Goal: Information Seeking & Learning: Learn about a topic

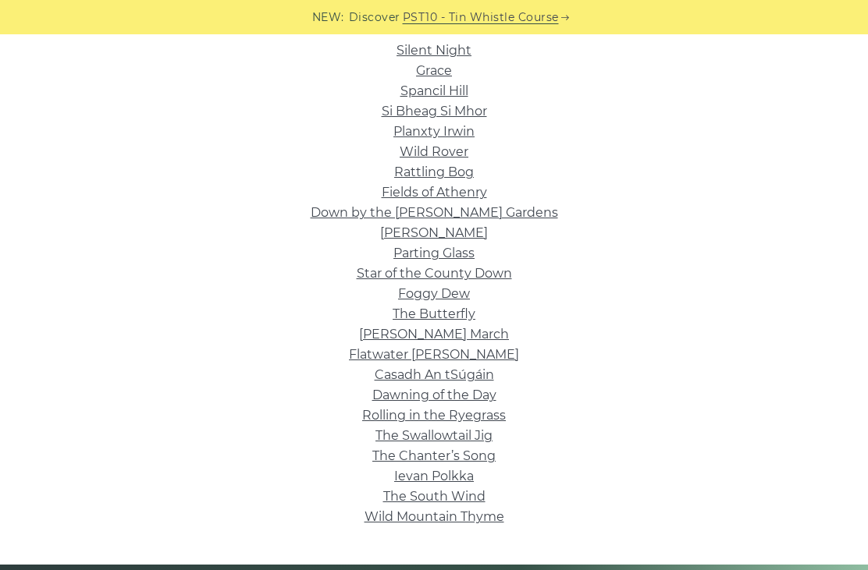
scroll to position [406, 0]
click at [486, 416] on link "Rolling in the Ryegrass" at bounding box center [434, 416] width 144 height 15
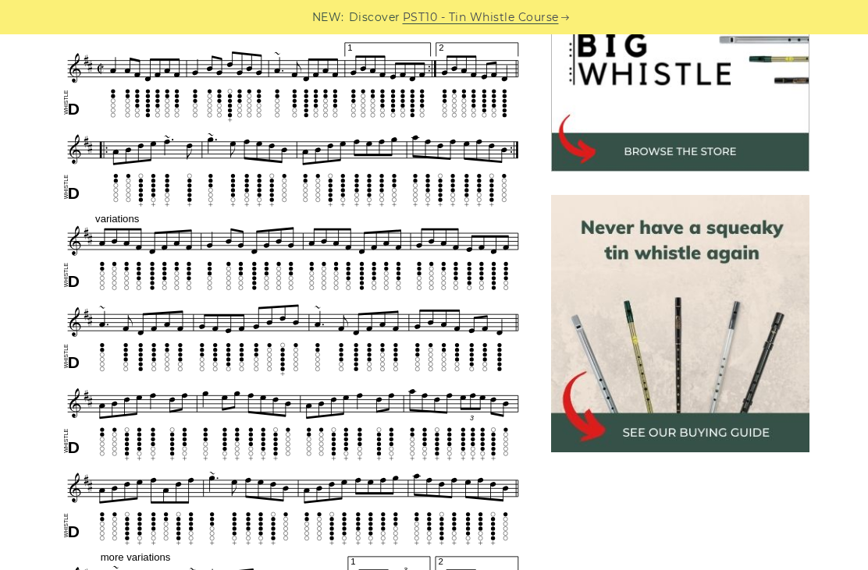
scroll to position [528, 0]
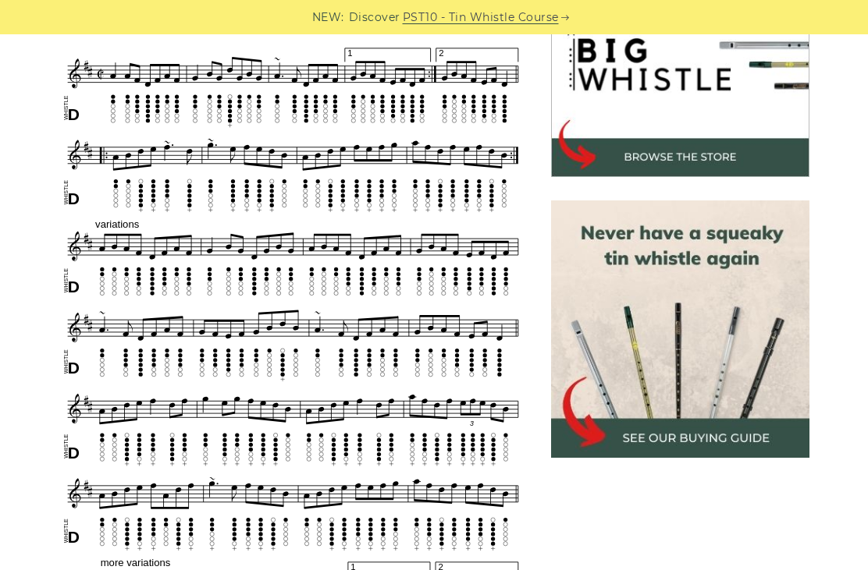
click at [723, 447] on img at bounding box center [680, 330] width 258 height 258
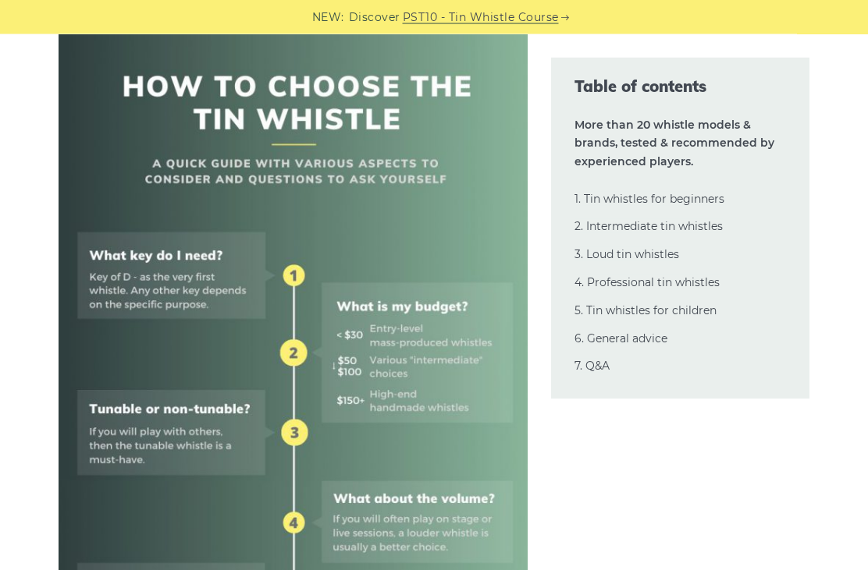
click at [415, 564] on img at bounding box center [293, 492] width 469 height 938
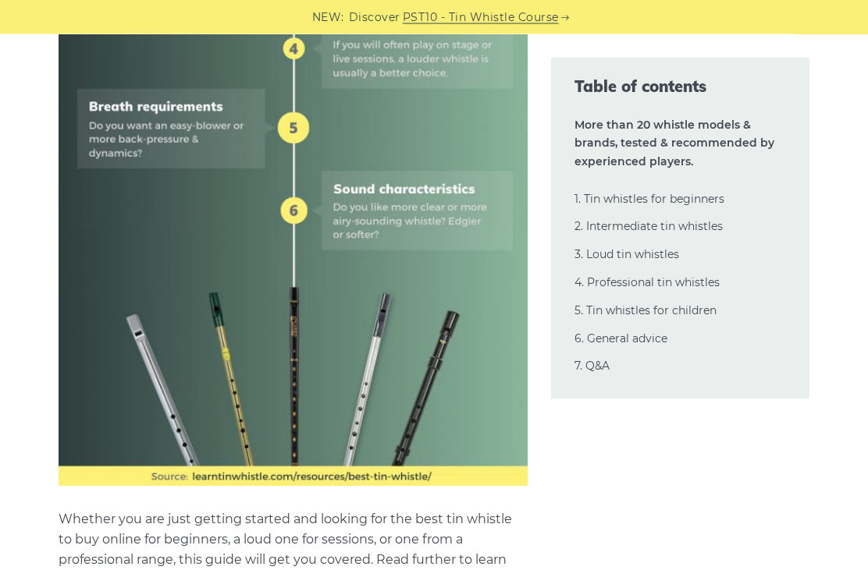
scroll to position [1064, 0]
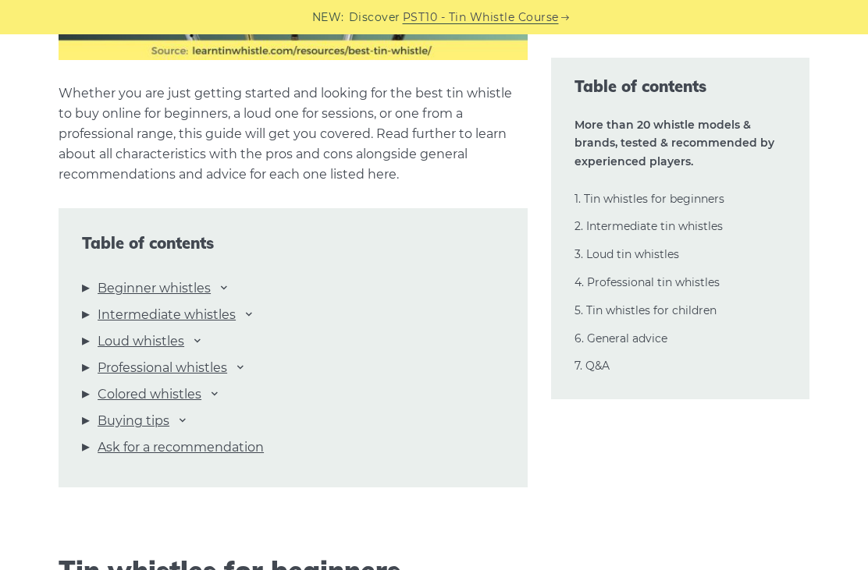
click at [124, 352] on link "Loud whistles" at bounding box center [141, 342] width 87 height 20
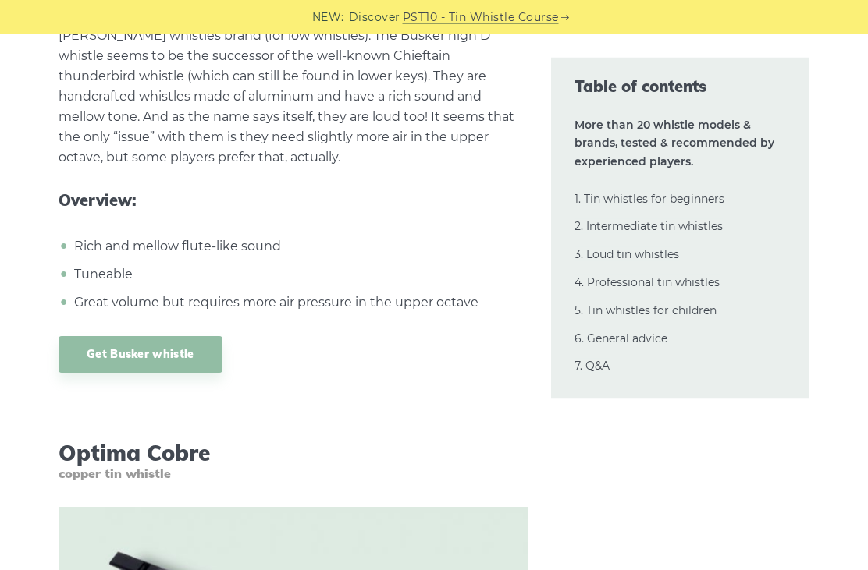
scroll to position [18258, 0]
click at [130, 336] on link "Get Busker whistle" at bounding box center [140, 354] width 163 height 37
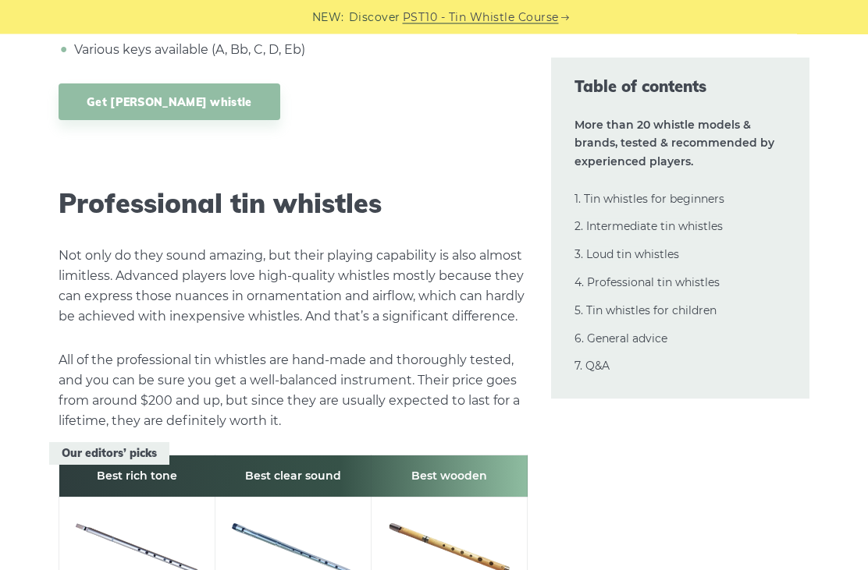
scroll to position [20295, 0]
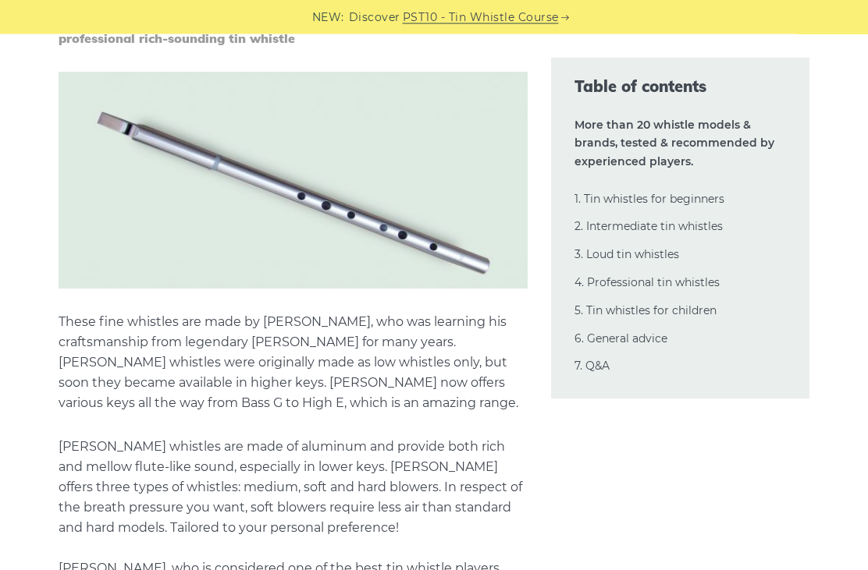
scroll to position [21079, 0]
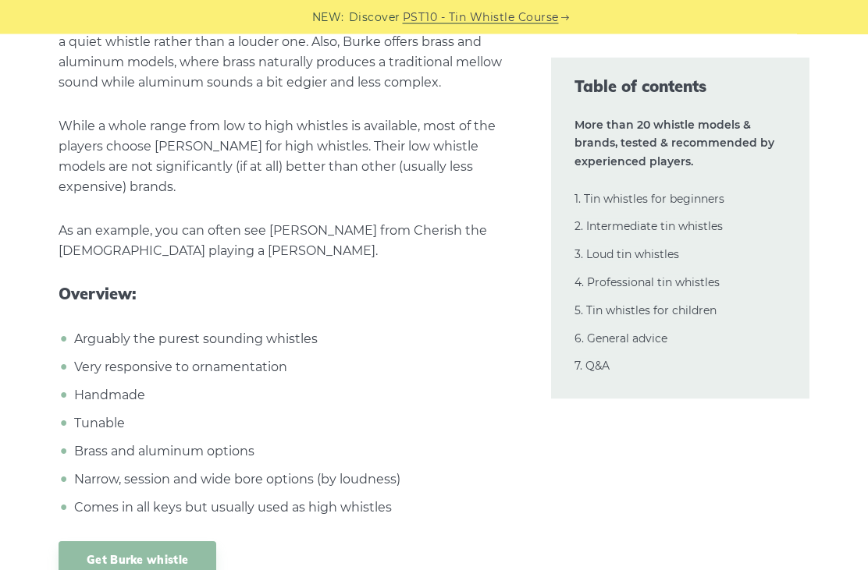
scroll to position [22524, 0]
click at [110, 542] on link "Get Burke whistle" at bounding box center [138, 560] width 158 height 37
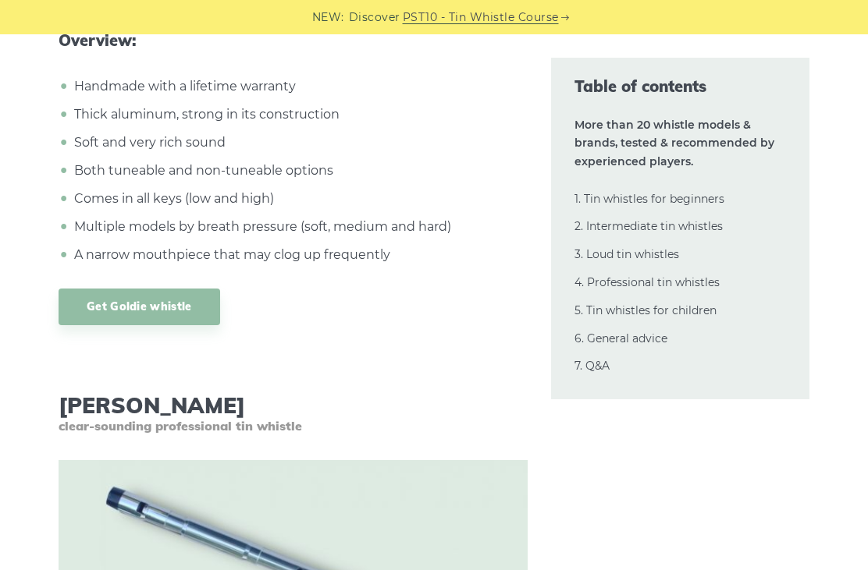
scroll to position [21664, 0]
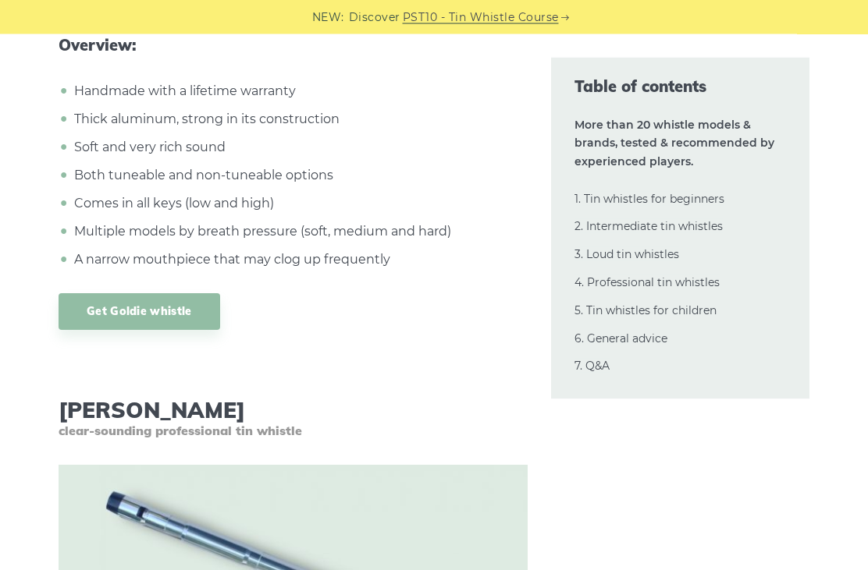
click at [426, 570] on img at bounding box center [293, 574] width 469 height 217
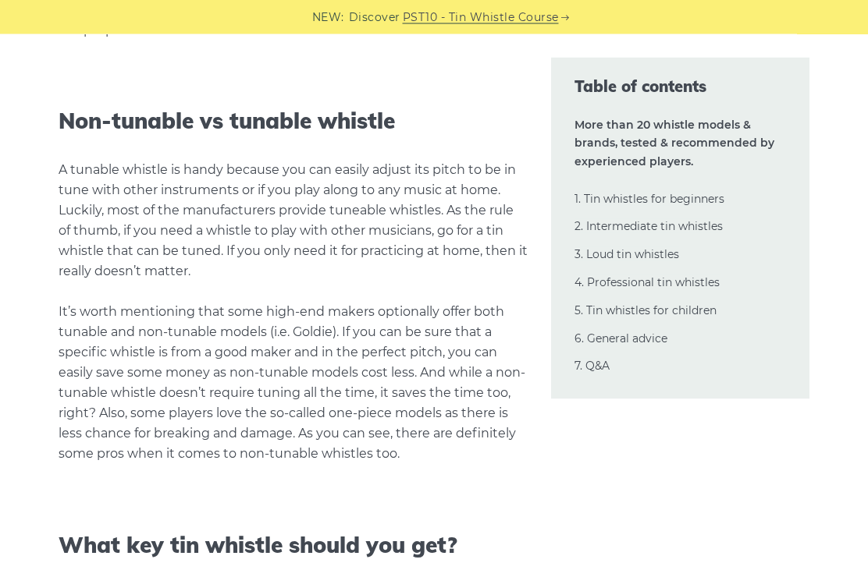
scroll to position [31513, 0]
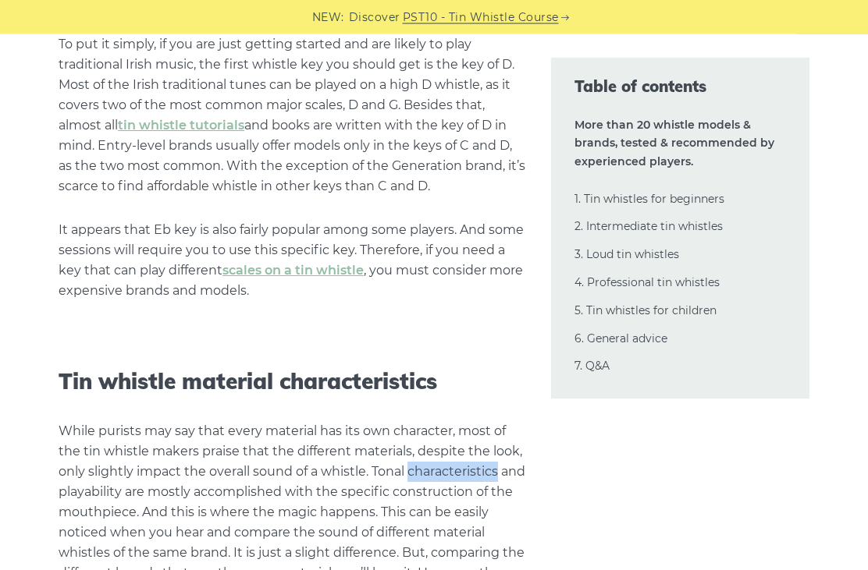
scroll to position [32058, 0]
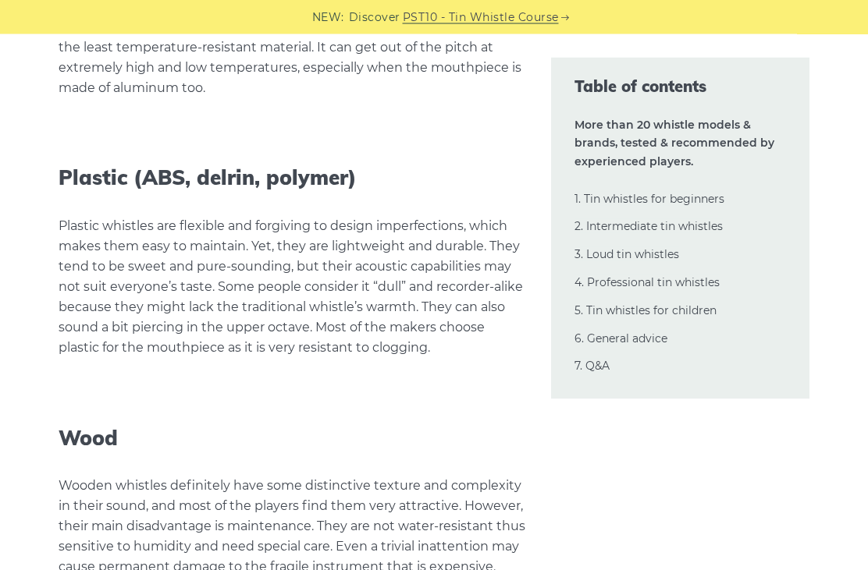
scroll to position [33262, 0]
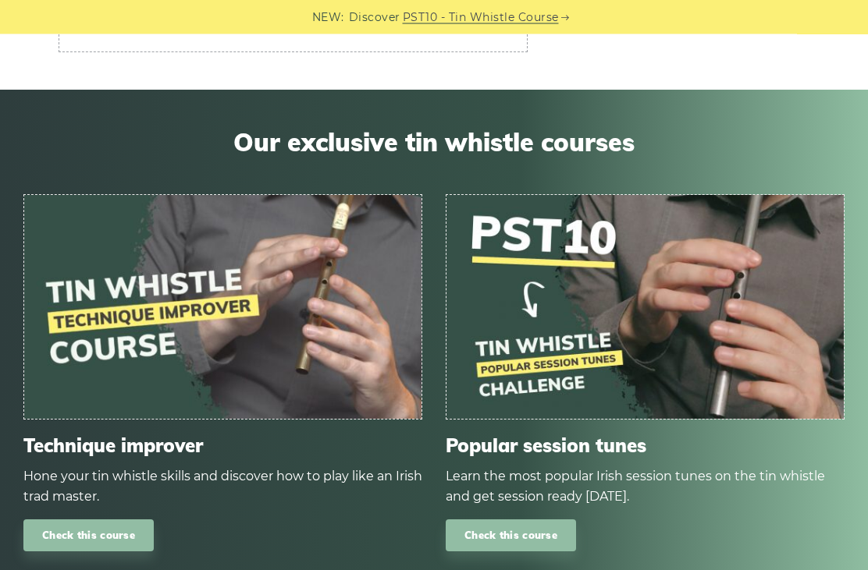
scroll to position [43160, 0]
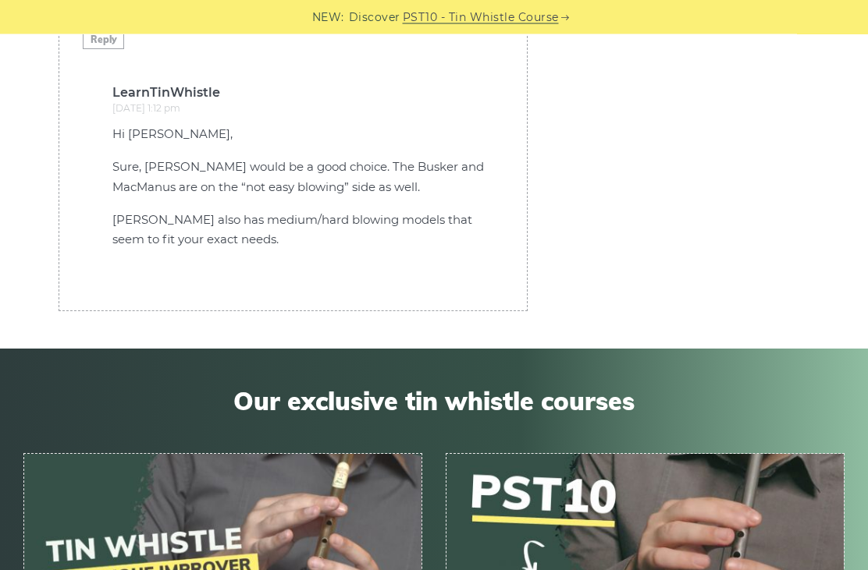
scroll to position [42908, 0]
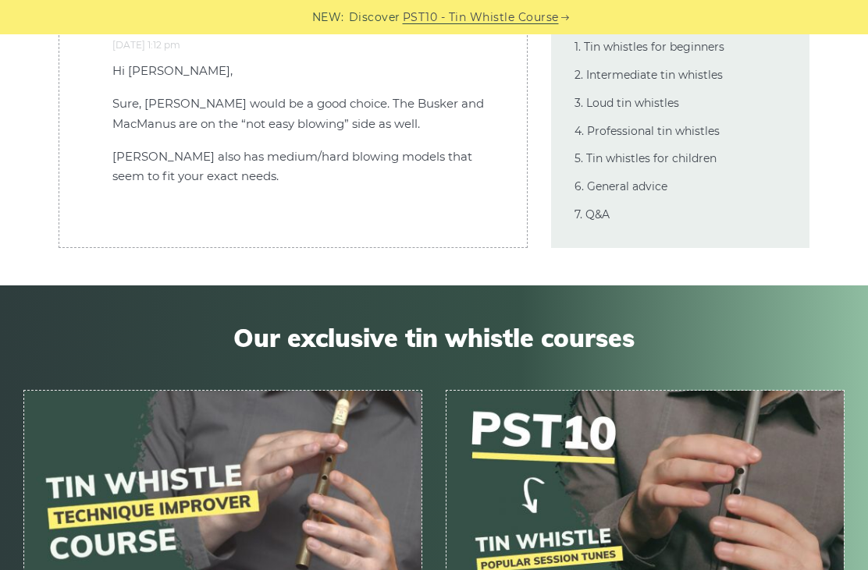
scroll to position [43149, 0]
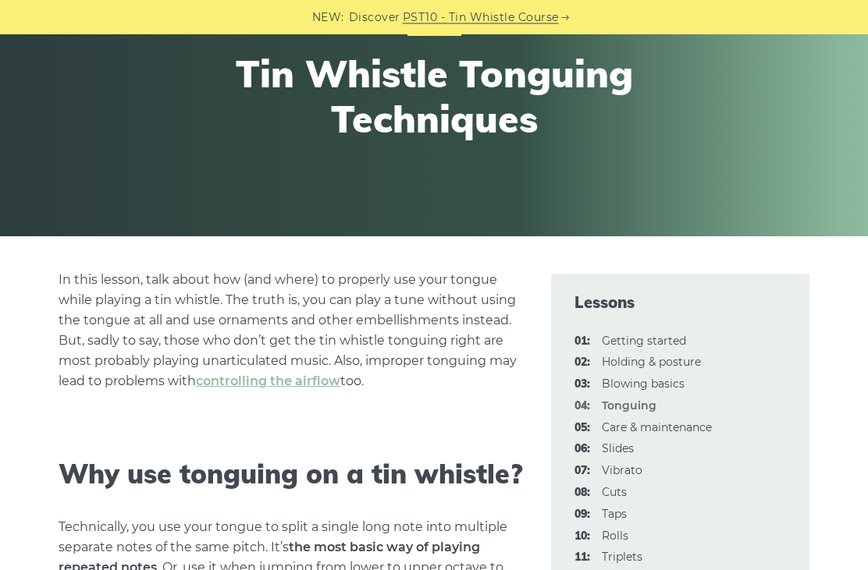
scroll to position [173, 0]
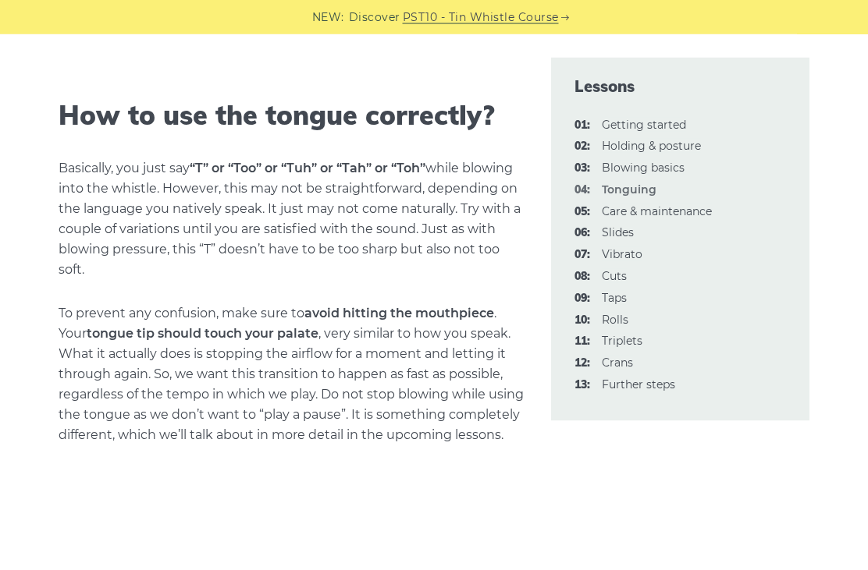
scroll to position [843, 0]
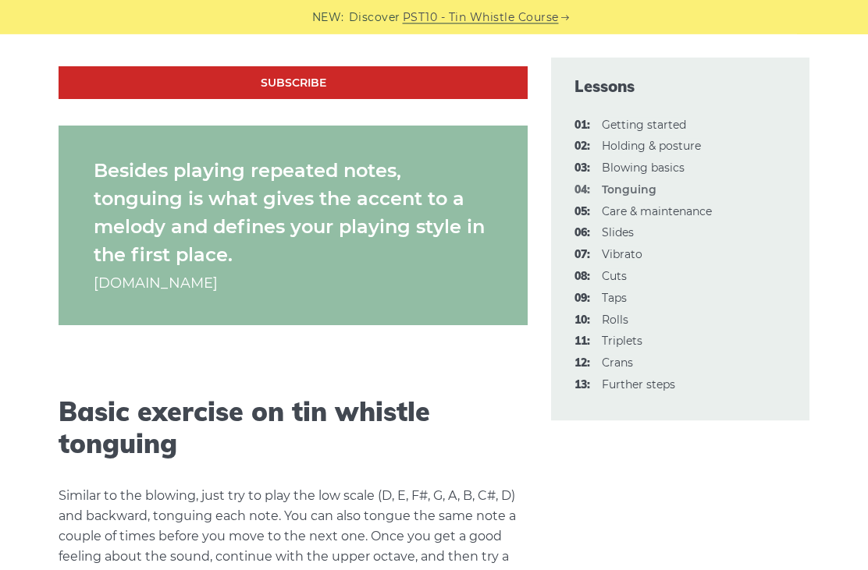
scroll to position [1520, 0]
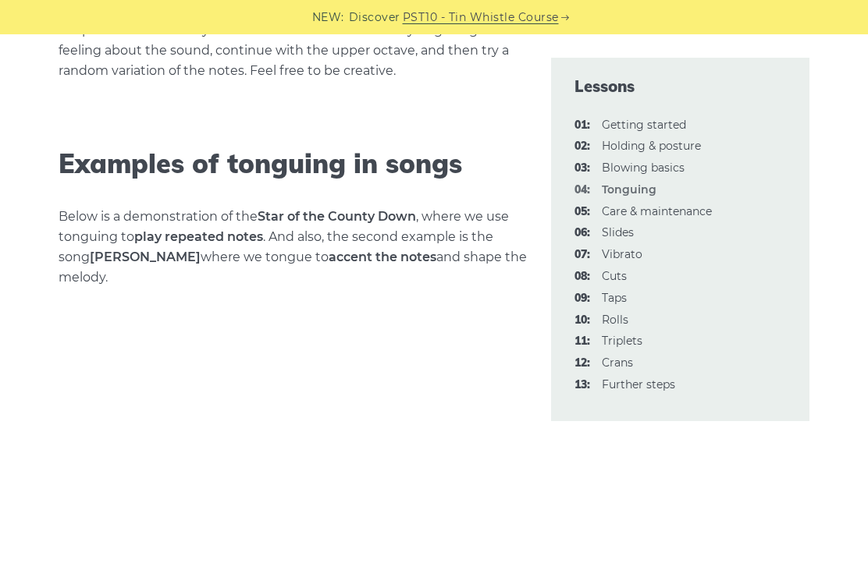
scroll to position [2011, 0]
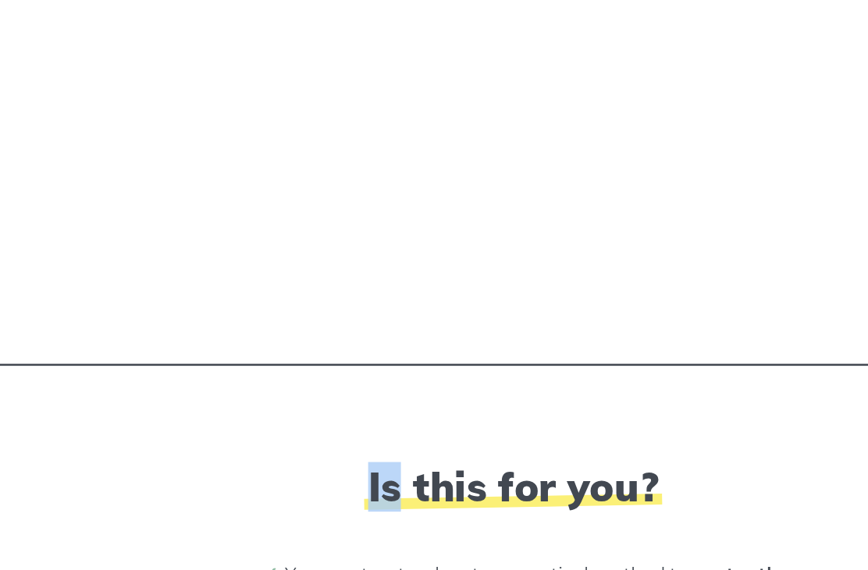
scroll to position [2476, 0]
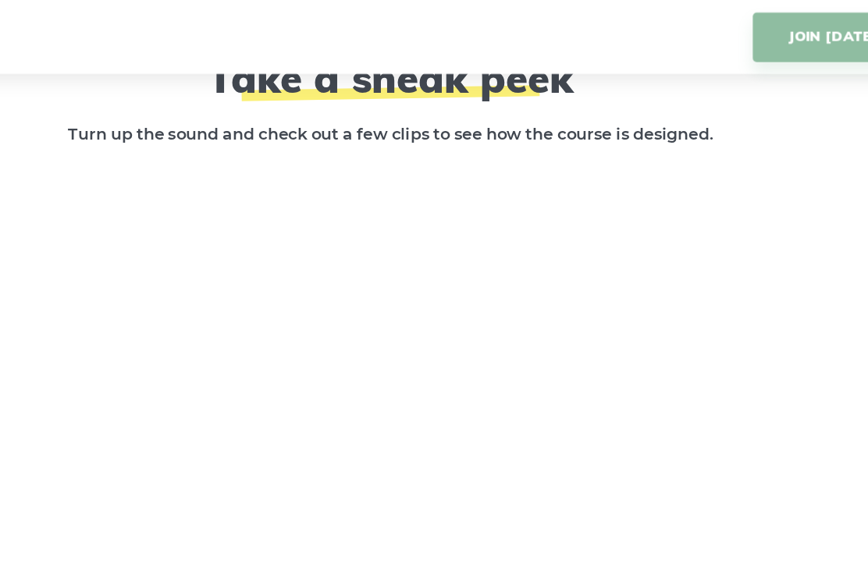
scroll to position [2290, 0]
